Goal: Task Accomplishment & Management: Use online tool/utility

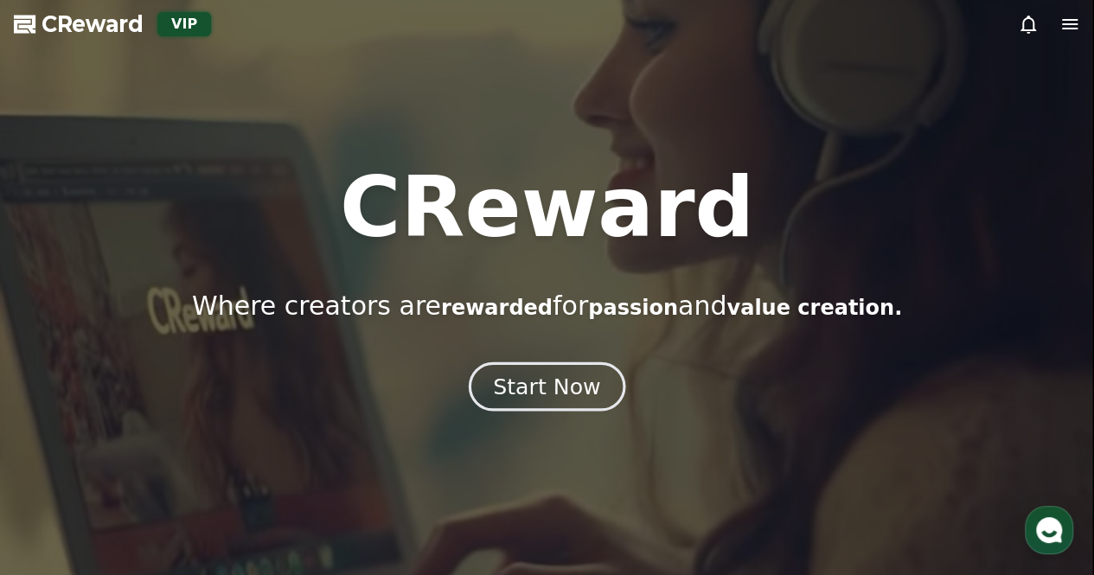
click at [556, 392] on div "Start Now" at bounding box center [546, 386] width 107 height 29
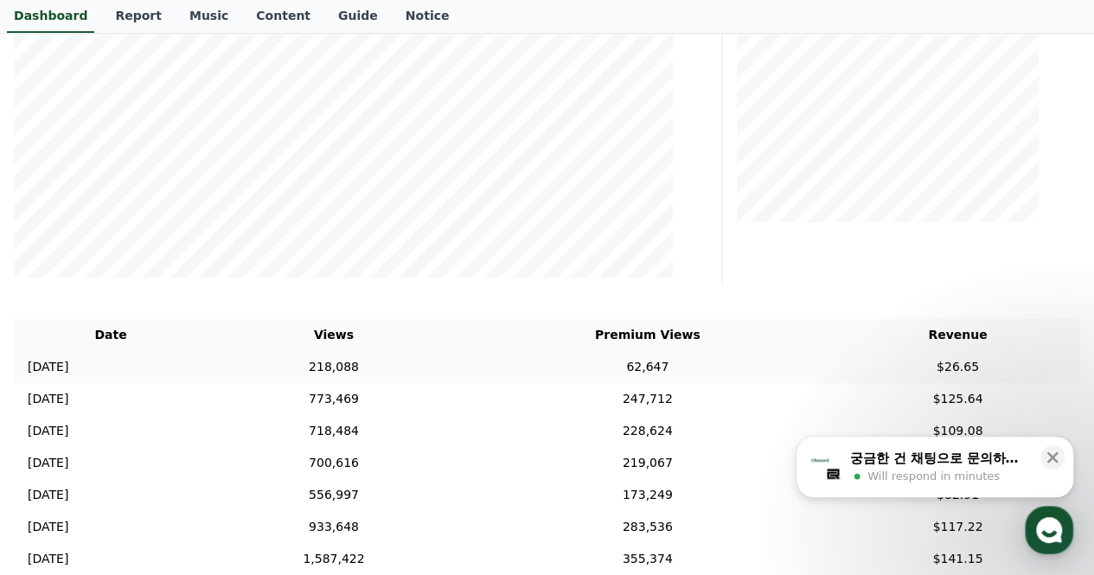
scroll to position [519, 0]
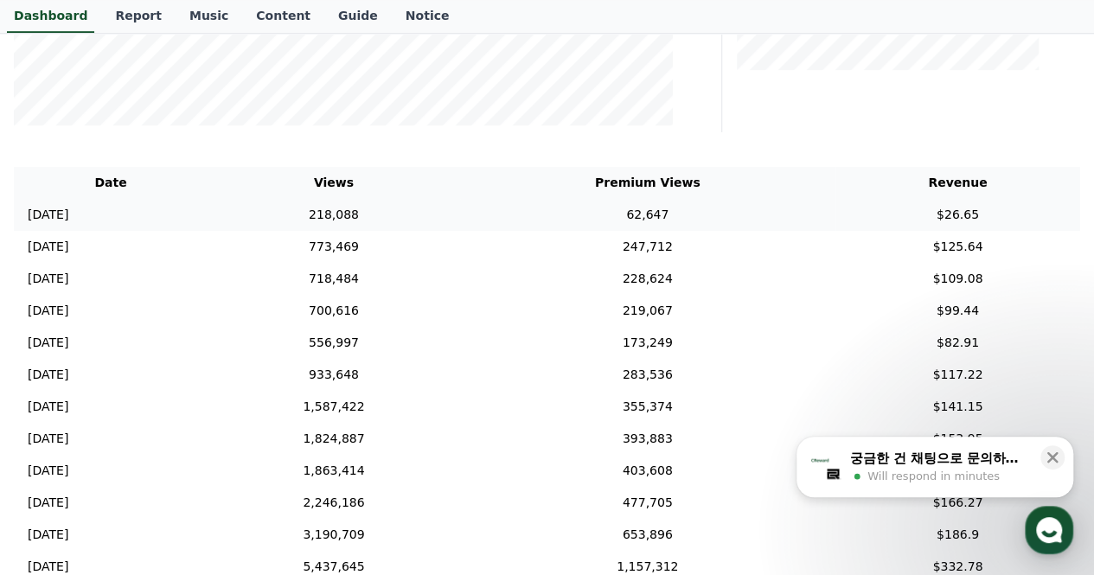
click at [416, 212] on td "218,088" at bounding box center [334, 215] width 253 height 32
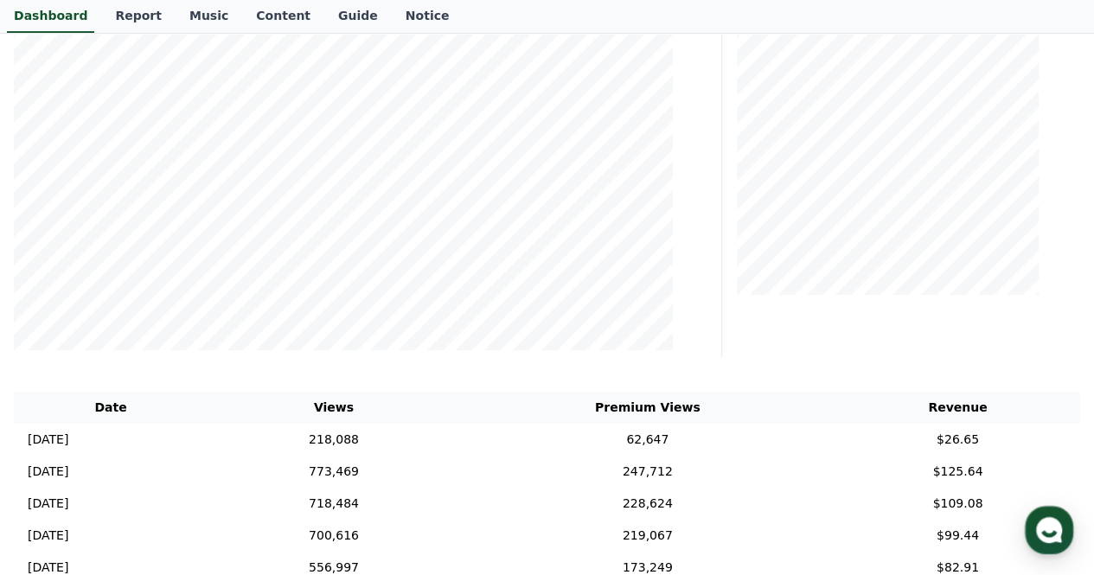
scroll to position [156, 0]
